Goal: Transaction & Acquisition: Purchase product/service

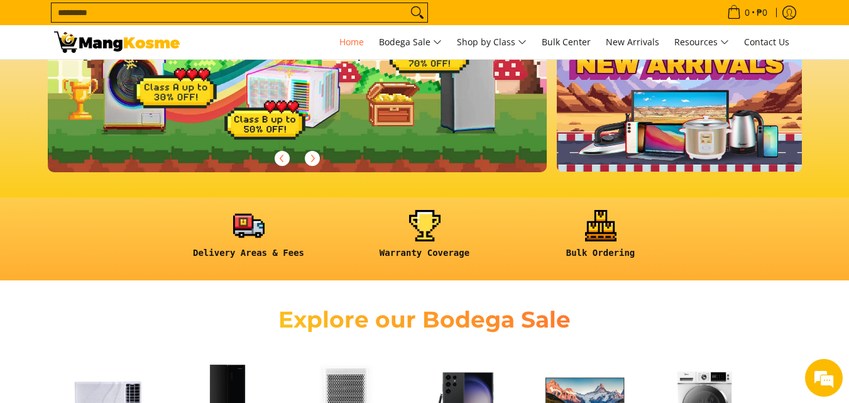
scroll to position [503, 0]
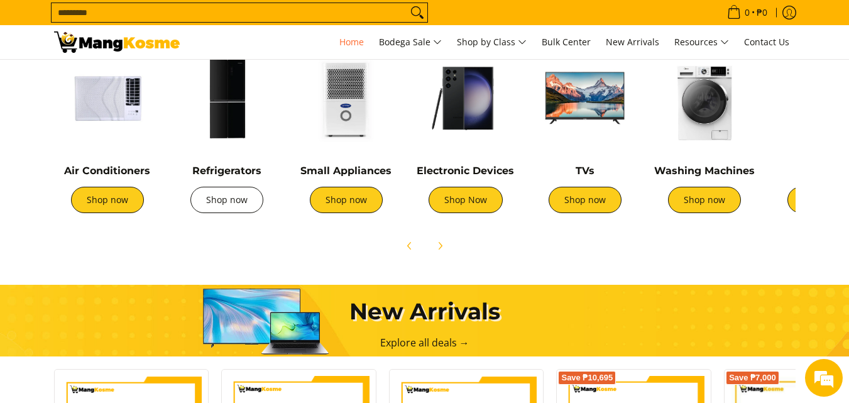
click at [231, 199] on link "Shop now" at bounding box center [226, 200] width 73 height 26
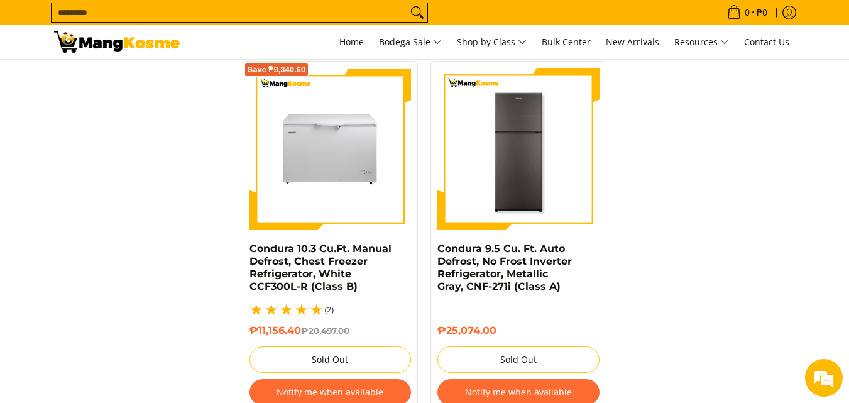
scroll to position [2828, 0]
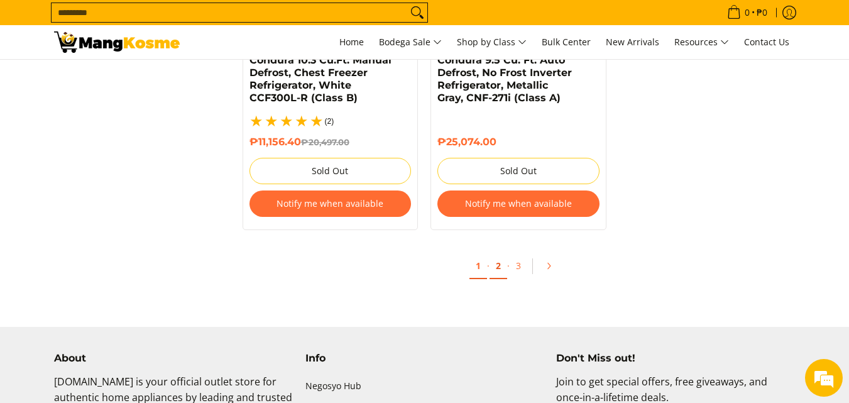
click at [495, 253] on link "2" at bounding box center [498, 266] width 18 height 26
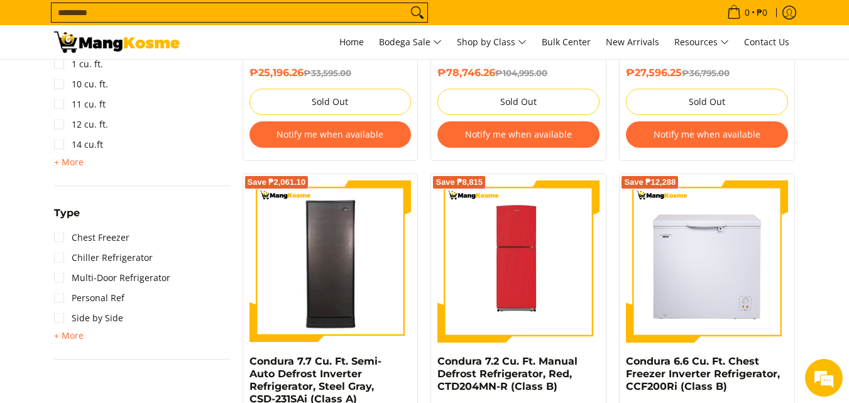
scroll to position [817, 0]
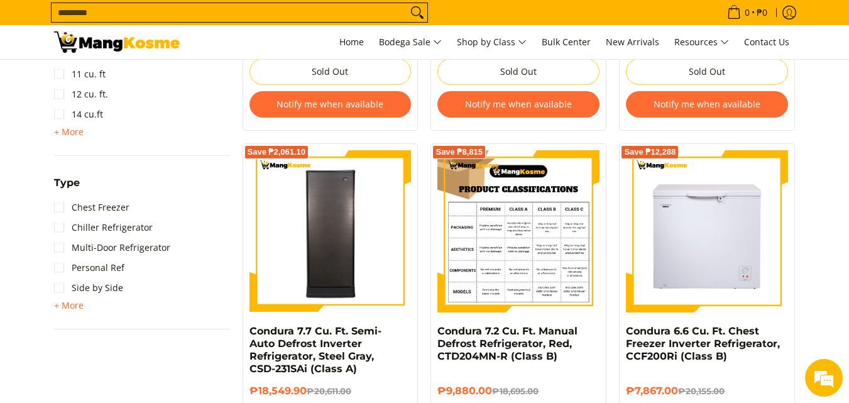
click at [527, 217] on img at bounding box center [518, 231] width 162 height 162
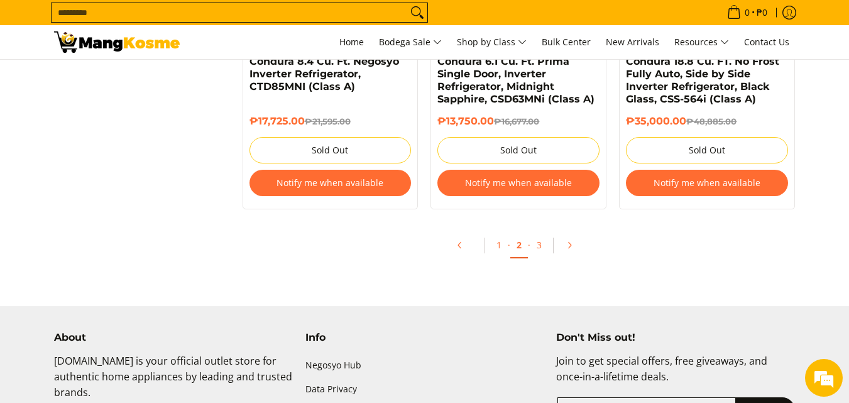
scroll to position [2828, 0]
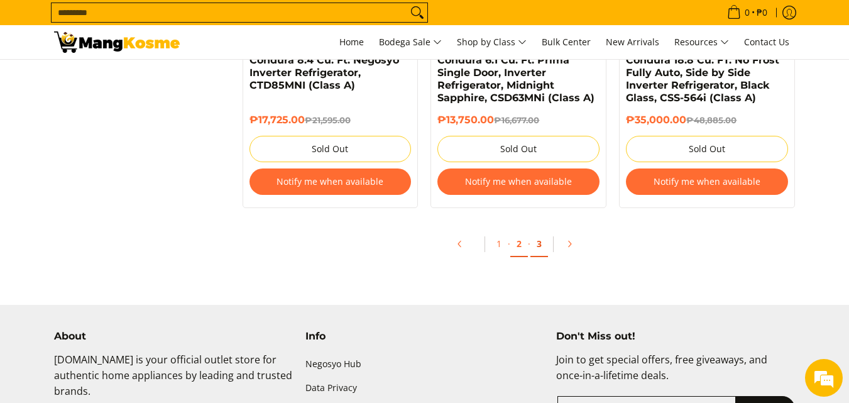
click at [537, 240] on link "3" at bounding box center [539, 244] width 18 height 26
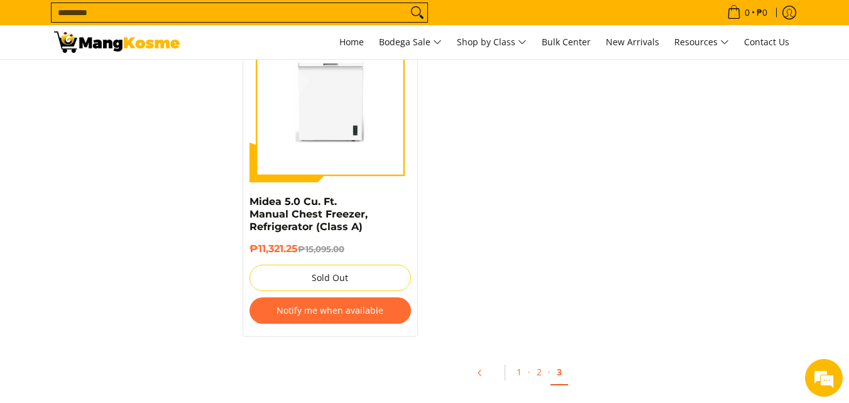
scroll to position [1445, 0]
